Goal: Obtain resource: Download file/media

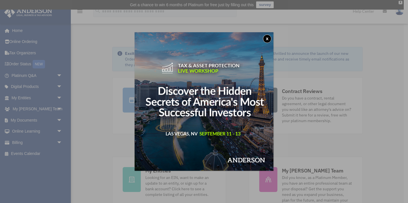
click at [267, 38] on button "x" at bounding box center [267, 39] width 8 height 8
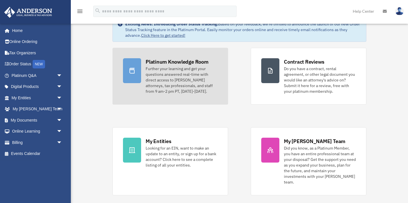
scroll to position [35, 0]
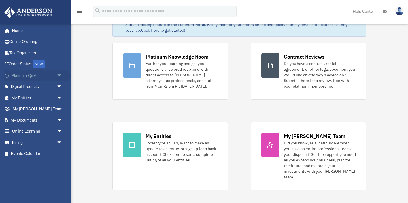
click at [60, 74] on span "arrow_drop_down" at bounding box center [62, 76] width 11 height 12
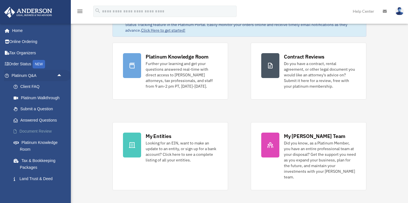
click at [37, 131] on link "Document Review" at bounding box center [39, 131] width 63 height 11
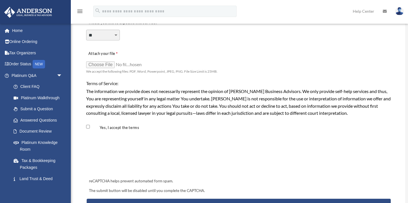
scroll to position [448, 0]
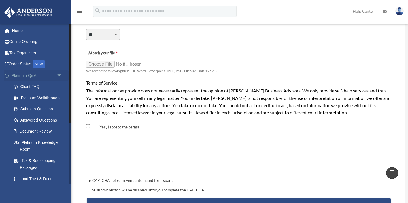
click at [26, 76] on link "Platinum Q&A arrow_drop_down" at bounding box center [37, 75] width 67 height 11
click at [46, 120] on link "Answered Questions" at bounding box center [39, 120] width 63 height 11
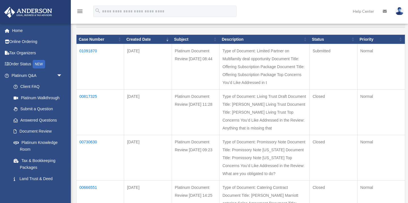
scroll to position [71, 0]
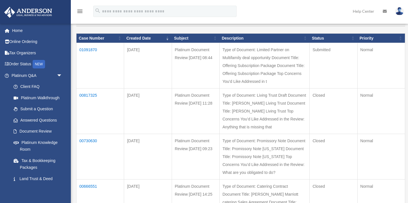
click at [87, 49] on td "01091870" at bounding box center [100, 66] width 48 height 46
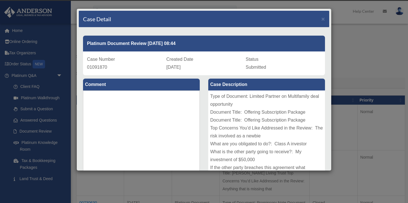
scroll to position [0, 0]
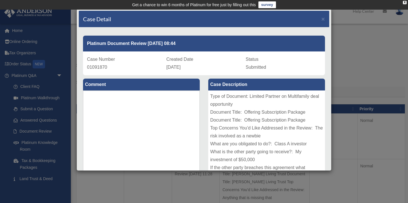
click at [319, 18] on div "Case Detail ×" at bounding box center [204, 19] width 250 height 17
click at [326, 20] on div "Case Detail ×" at bounding box center [204, 19] width 250 height 17
click at [324, 20] on span "×" at bounding box center [323, 19] width 4 height 7
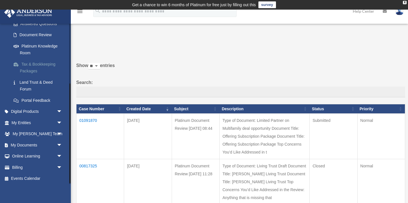
scroll to position [98, 0]
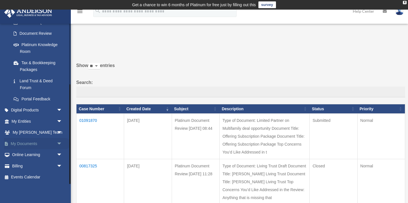
click at [59, 144] on span "arrow_drop_down" at bounding box center [62, 144] width 11 height 12
click at [25, 177] on link "Forms Library" at bounding box center [39, 177] width 63 height 11
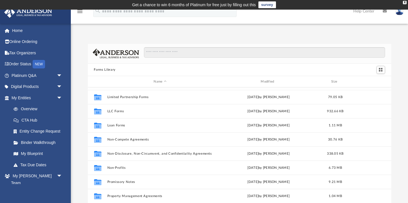
scroll to position [279, 0]
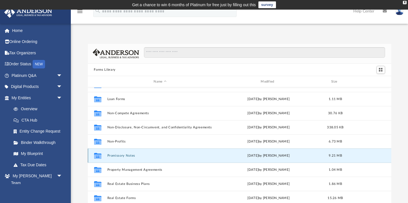
click at [124, 156] on button "Promissory Notes" at bounding box center [160, 156] width 106 height 4
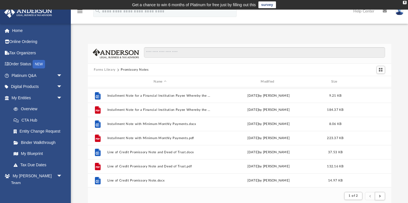
scroll to position [307, 0]
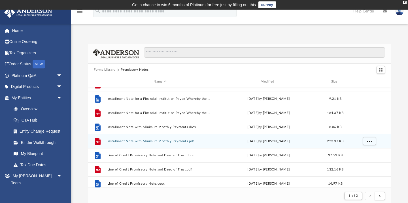
click at [133, 144] on div "File Installment Note with Minimum Monthly Payments.pdf [DATE] by [PERSON_NAME]…" at bounding box center [239, 141] width 303 height 14
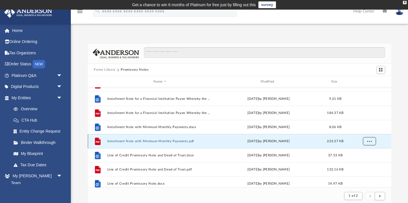
click at [369, 140] on span "More options" at bounding box center [369, 141] width 5 height 3
click at [360, 162] on li "Download" at bounding box center [364, 162] width 16 height 6
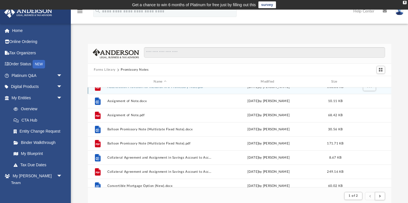
scroll to position [0, 0]
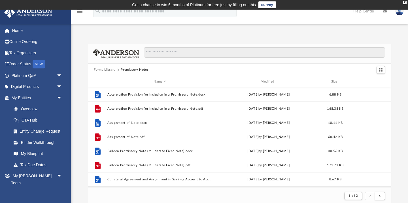
click at [104, 70] on button "Forms Library" at bounding box center [105, 69] width 22 height 5
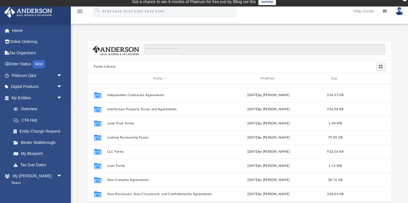
scroll to position [211, 0]
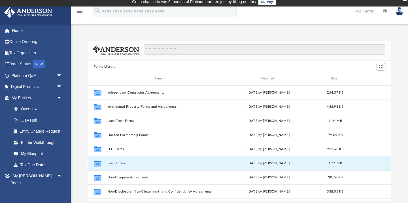
click at [116, 164] on button "Loan Forms" at bounding box center [160, 164] width 106 height 4
click at [98, 162] on icon "grid" at bounding box center [97, 164] width 7 height 5
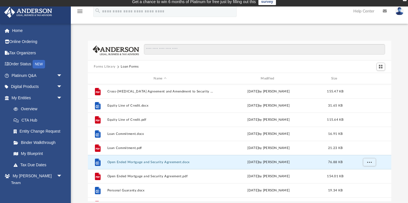
click at [114, 164] on div "File Open Ended Mortgage and Security Agreement.docx Wed Oct 5 2022 by Mary Acr…" at bounding box center [239, 162] width 303 height 14
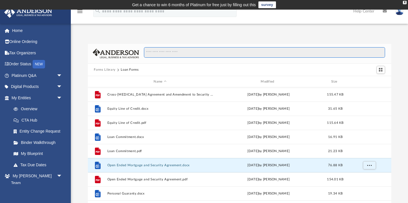
click at [157, 53] on input "Search files and folders" at bounding box center [264, 52] width 241 height 11
click at [100, 68] on button "Forms Library" at bounding box center [105, 69] width 22 height 5
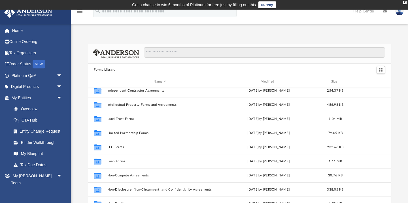
scroll to position [222, 0]
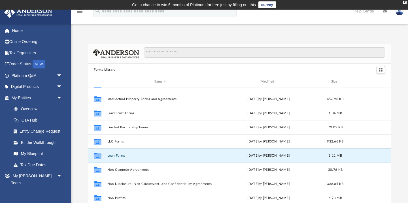
click at [113, 156] on button "Loan Forms" at bounding box center [160, 156] width 106 height 4
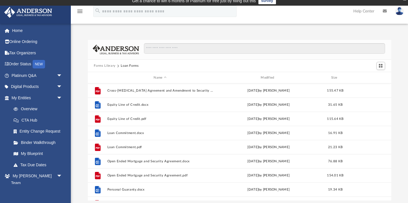
scroll to position [0, 0]
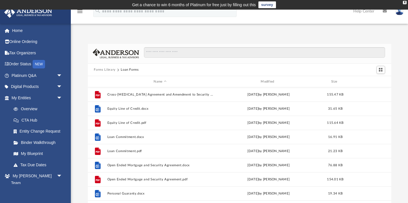
click at [109, 70] on button "Forms Library" at bounding box center [105, 69] width 22 height 5
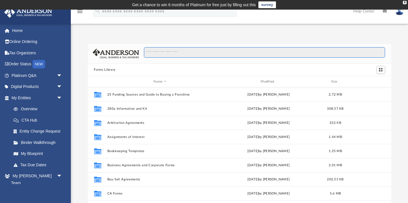
click at [152, 53] on input "Search files and folders" at bounding box center [264, 52] width 241 height 11
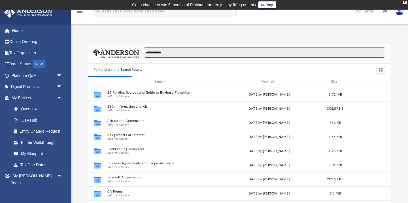
type input "**********"
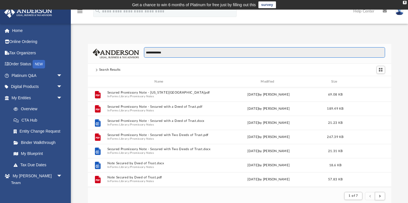
scroll to position [0, 0]
click at [380, 198] on button "submit" at bounding box center [379, 196] width 10 height 8
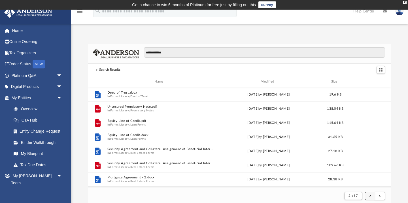
click at [370, 199] on button "submit" at bounding box center [370, 196] width 10 height 8
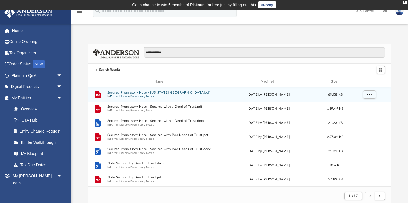
click at [155, 93] on button "Secured Promissory Note - Idaho.pdf" at bounding box center [160, 93] width 106 height 4
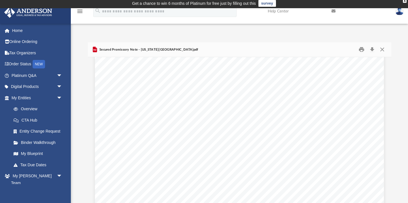
scroll to position [390, 0]
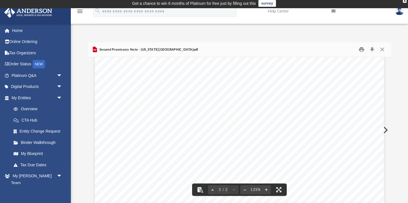
click at [150, 49] on span "Secured Promissory Note - Idaho.pdf" at bounding box center [148, 49] width 100 height 5
click at [154, 50] on span "Secured Promissory Note - Idaho.pdf" at bounding box center [148, 49] width 100 height 5
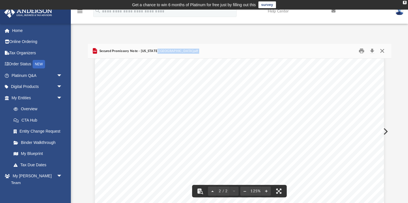
click at [384, 50] on button "Close" at bounding box center [382, 51] width 10 height 9
